Goal: Answer question/provide support: Share knowledge or assist other users

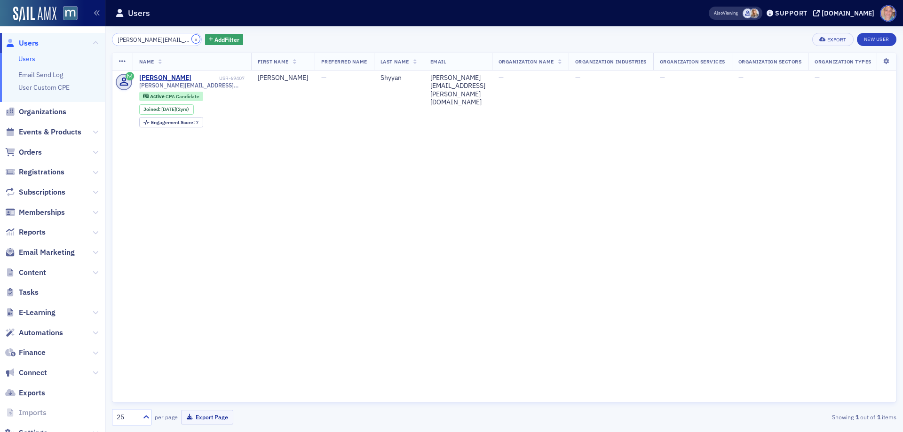
click at [192, 39] on button "×" at bounding box center [196, 39] width 8 height 8
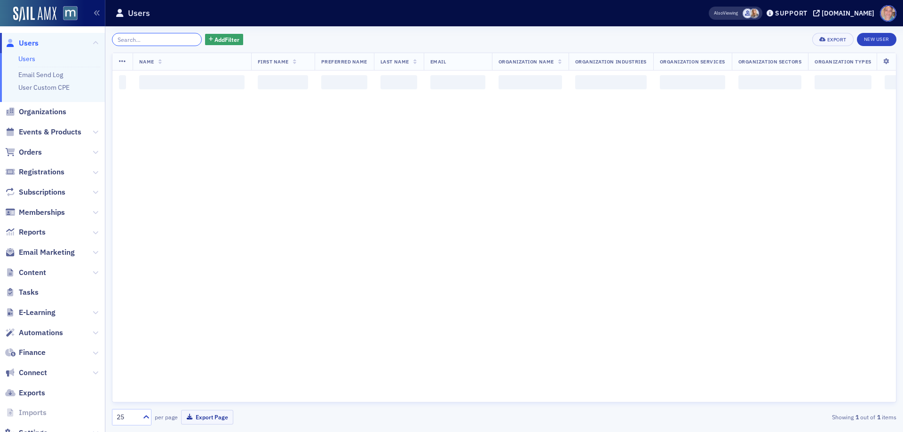
click at [162, 40] on input "search" at bounding box center [157, 39] width 90 height 13
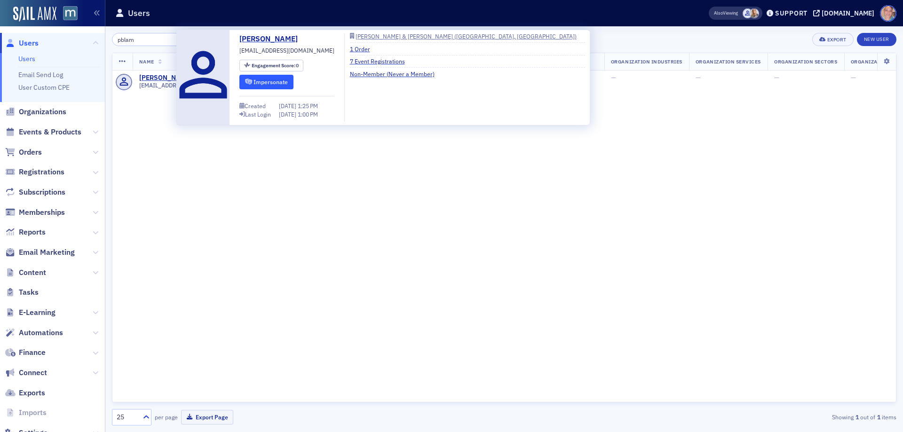
click at [264, 82] on button "Impersonate" at bounding box center [266, 82] width 54 height 15
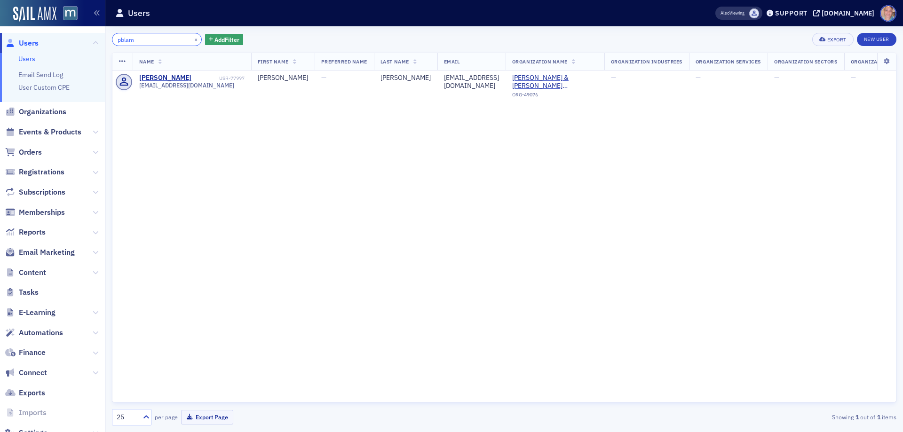
drag, startPoint x: 139, startPoint y: 38, endPoint x: 55, endPoint y: 39, distance: 84.2
click at [56, 39] on div "Users Users Email Send Log User Custom CPE Organizations Events & Products Orde…" at bounding box center [451, 216] width 903 height 432
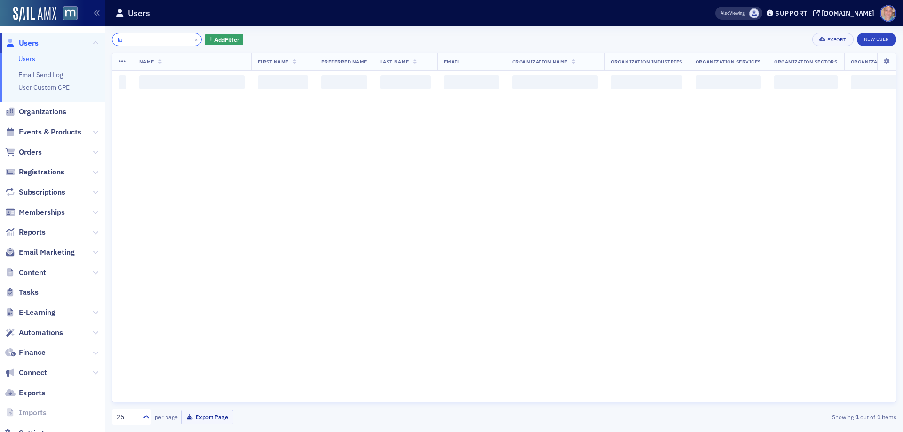
type input "l"
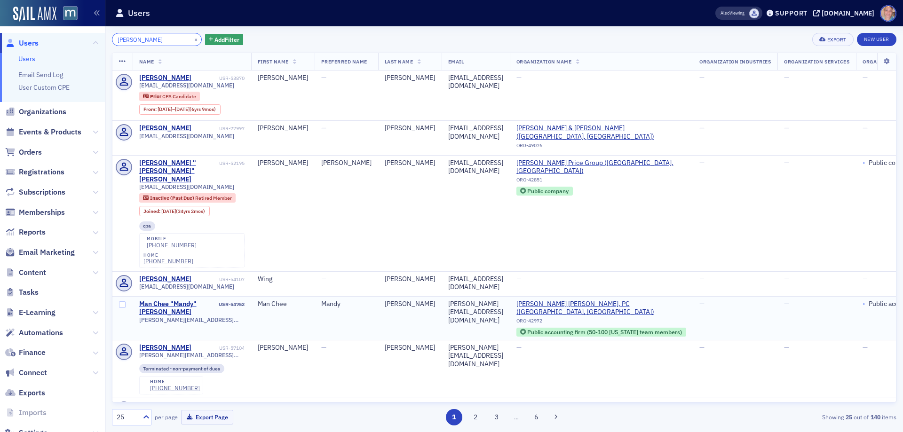
type input "[PERSON_NAME]"
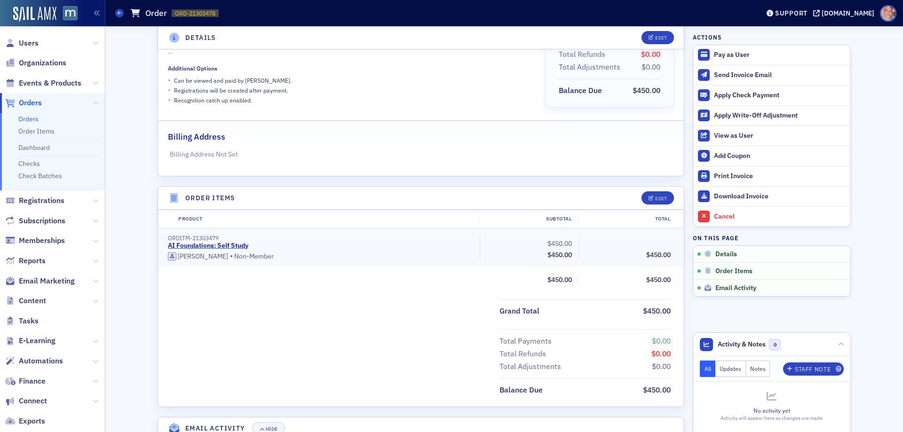
scroll to position [141, 0]
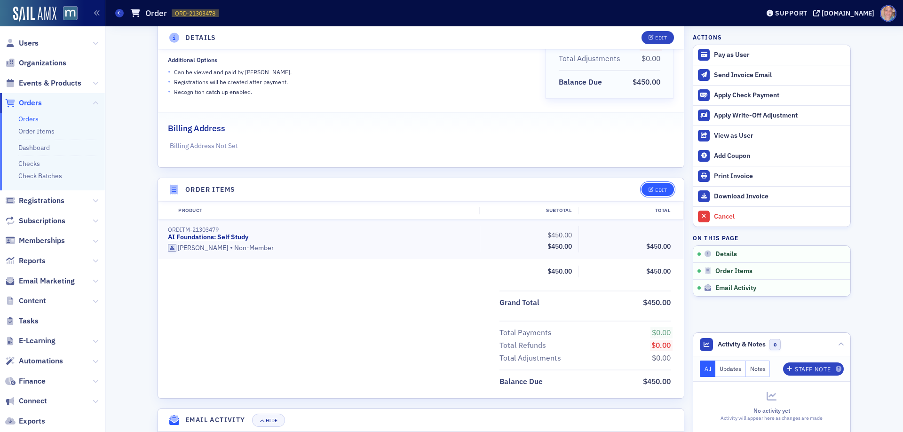
click at [658, 189] on div "Edit" at bounding box center [661, 190] width 12 height 5
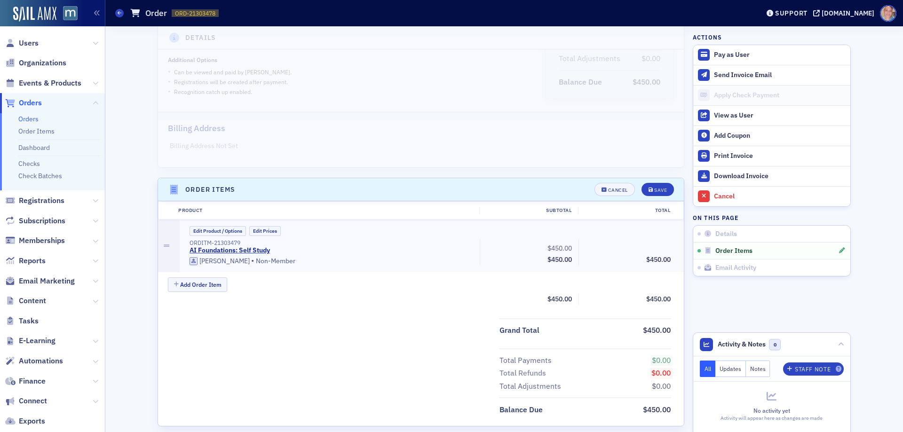
scroll to position [173, 0]
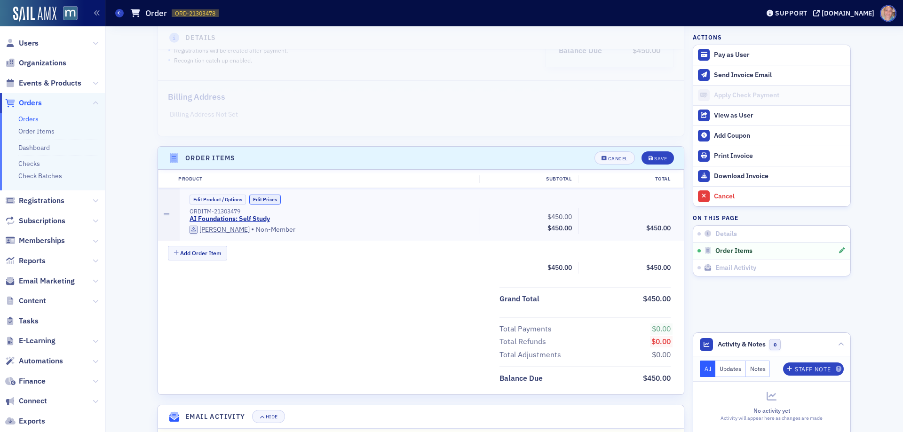
click at [267, 199] on button "Edit Prices" at bounding box center [264, 200] width 31 height 10
drag, startPoint x: 668, startPoint y: 215, endPoint x: 702, endPoint y: 215, distance: 34.3
click at [702, 215] on div "Details Unpaid Customer & Invoicee Pauline Lam Date Created 9/11/2025 4:22 PM E…" at bounding box center [504, 157] width 784 height 606
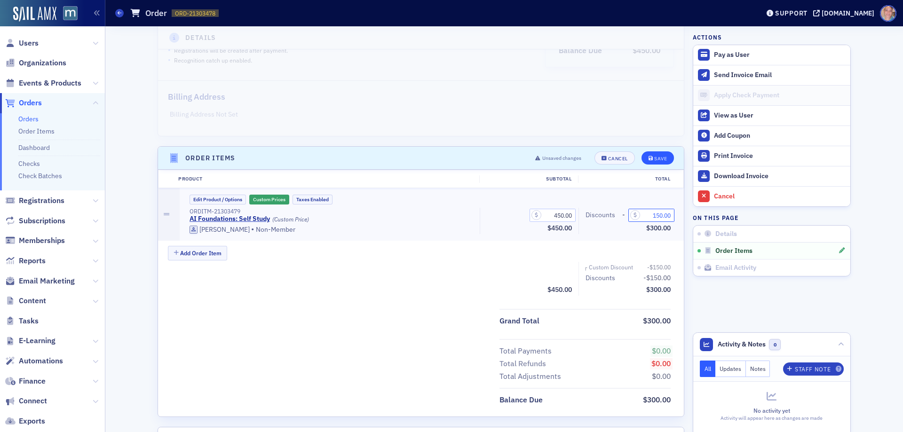
type input "150.00"
click at [654, 160] on div "Save" at bounding box center [660, 158] width 13 height 5
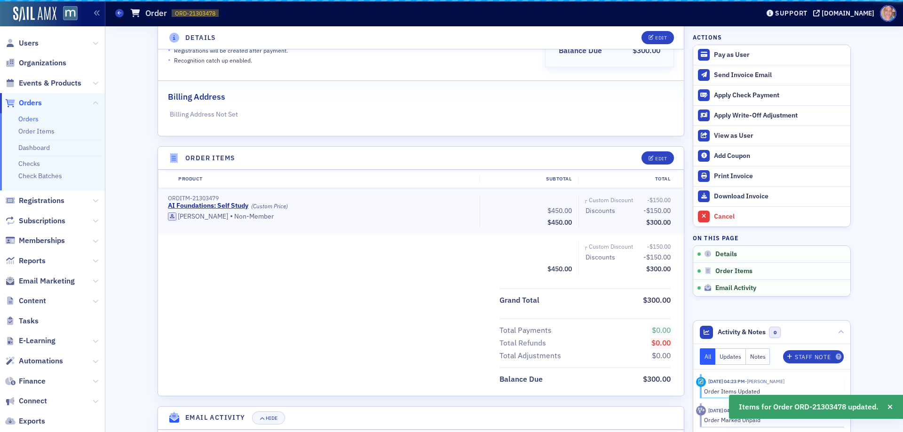
scroll to position [202, 0]
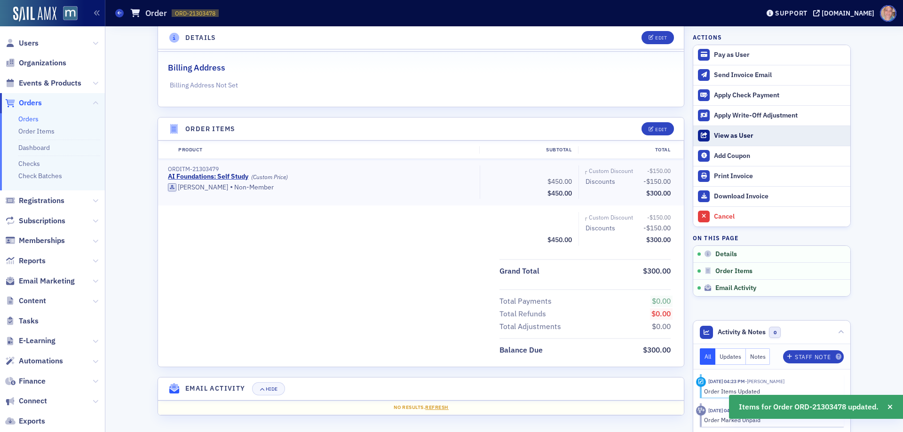
click at [741, 132] on div "View as User" at bounding box center [780, 136] width 132 height 8
